Goal: Information Seeking & Learning: Learn about a topic

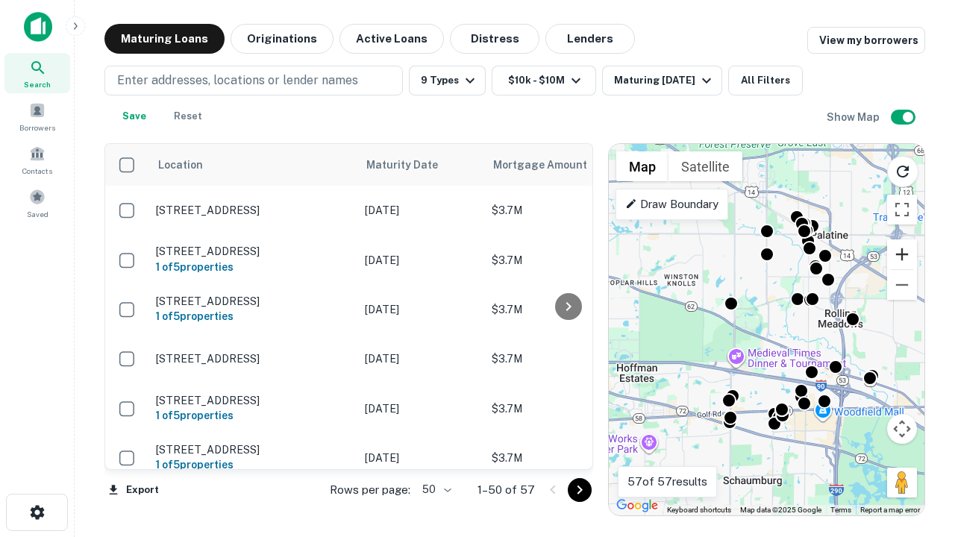
click at [902, 254] on button "Zoom in" at bounding box center [902, 254] width 30 height 30
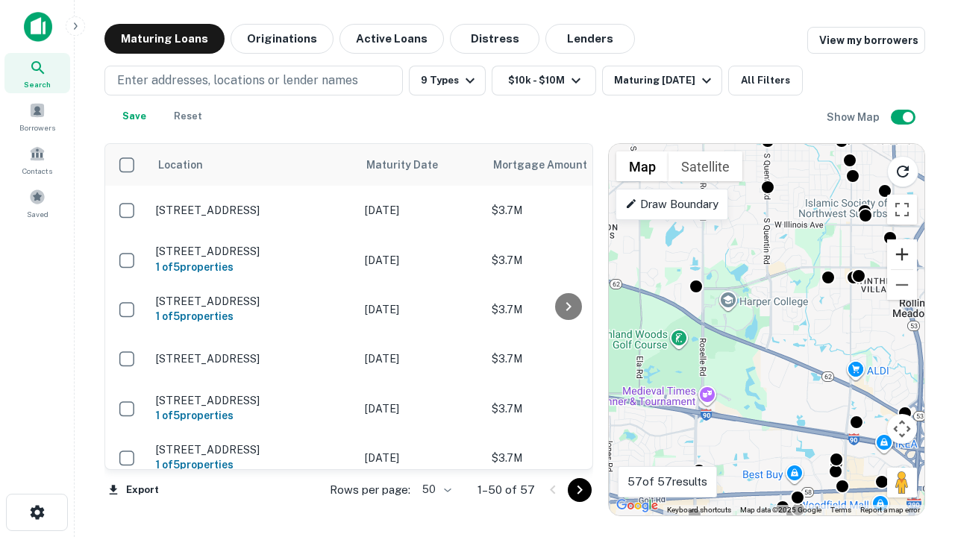
click at [902, 254] on button "Zoom in" at bounding box center [902, 254] width 30 height 30
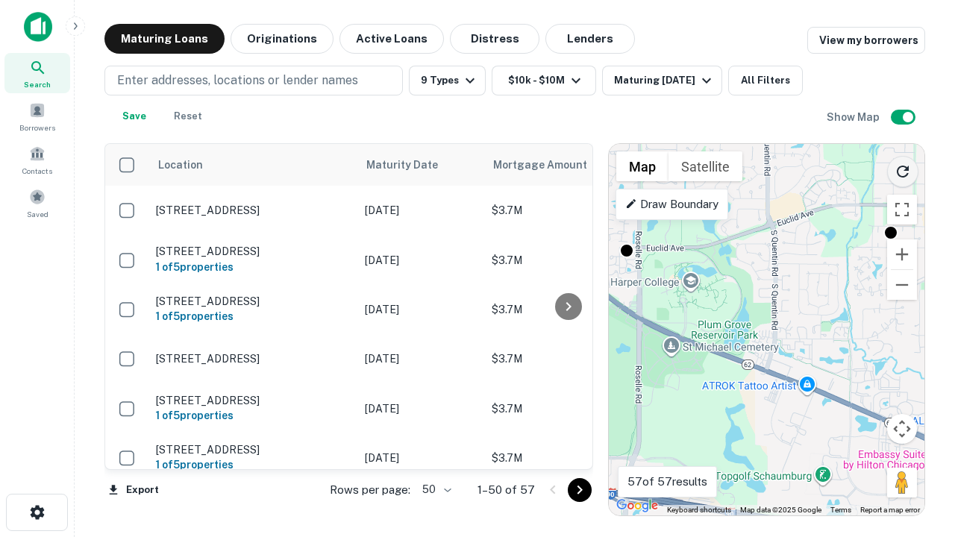
click at [903, 169] on icon "Reload search area" at bounding box center [903, 172] width 18 height 18
